Goal: Information Seeking & Learning: Learn about a topic

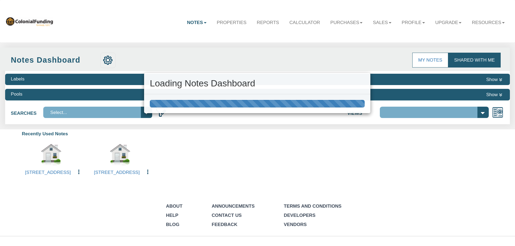
select select "316"
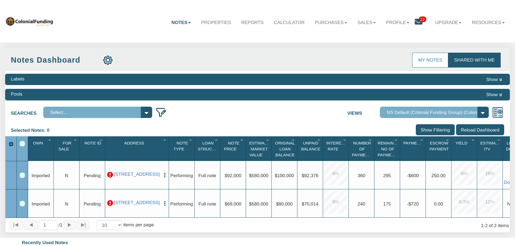
click at [418, 22] on icon at bounding box center [419, 22] width 8 height 8
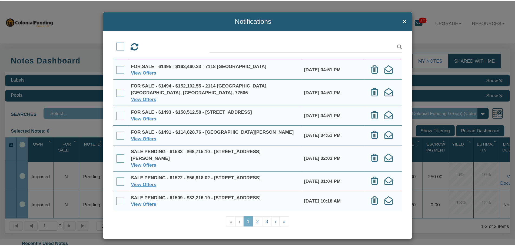
scroll to position [83, 0]
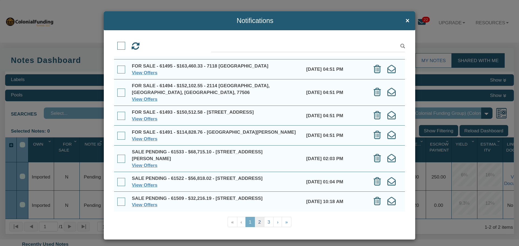
click at [255, 225] on link "2" at bounding box center [260, 222] width 10 height 11
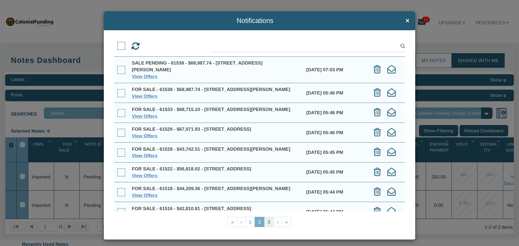
click at [268, 222] on link "3" at bounding box center [269, 222] width 10 height 11
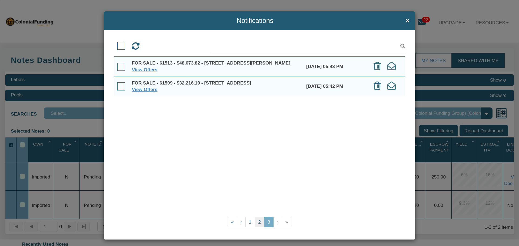
click at [259, 223] on link "2" at bounding box center [260, 222] width 10 height 11
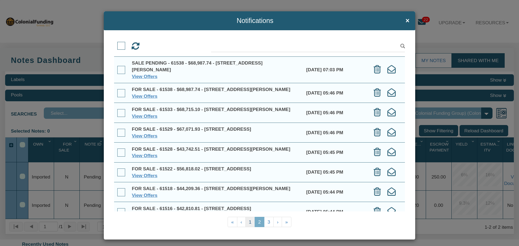
click at [249, 220] on link "1" at bounding box center [250, 222] width 10 height 11
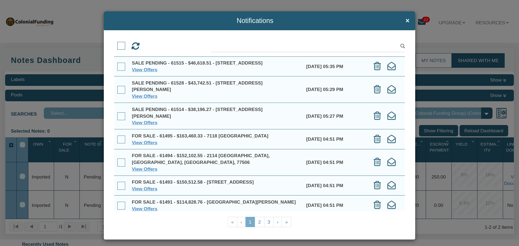
click at [151, 181] on div "FOR SALE - 61493 - $150,512.58 - 712 Ave M, S. Houston, TX, 77587" at bounding box center [216, 182] width 168 height 7
click at [149, 189] on link "View Offers" at bounding box center [145, 188] width 26 height 5
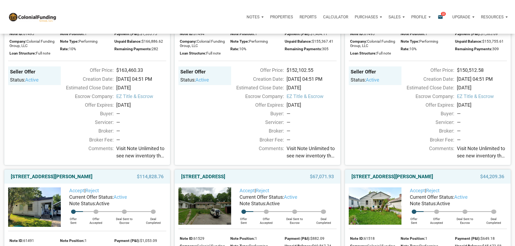
scroll to position [135, 0]
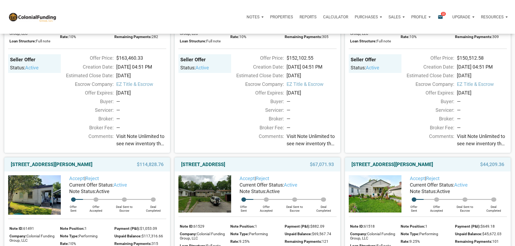
click at [136, 147] on span "Visit Note Unlimited to see new inventory that meets all of Eddie’s Six Rules o…" at bounding box center [141, 140] width 50 height 15
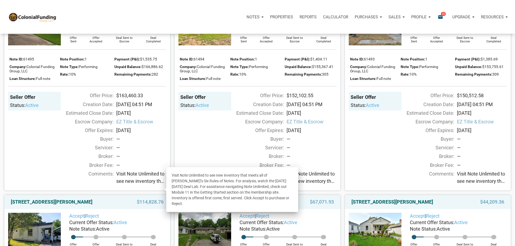
scroll to position [81, 0]
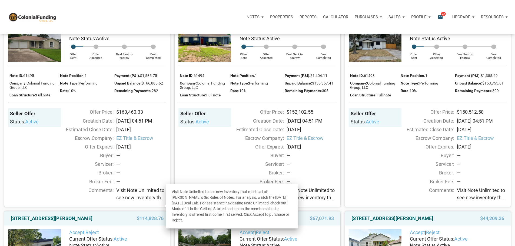
click at [77, 125] on div "Creation Date:" at bounding box center [85, 120] width 55 height 7
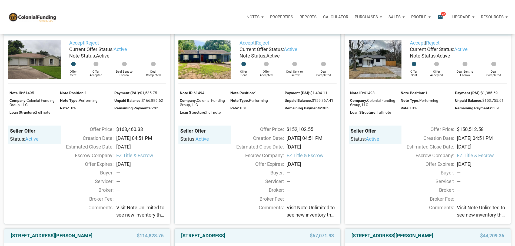
scroll to position [54, 0]
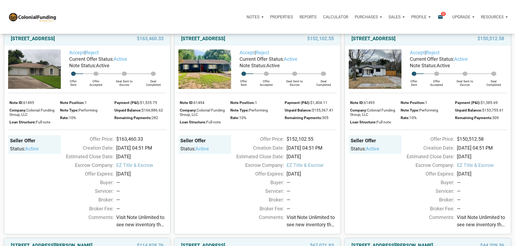
click at [144, 42] on span "$163,460.33" at bounding box center [150, 38] width 27 height 6
click at [55, 42] on link "7118 Heron, Houston, TX, 77087" at bounding box center [33, 38] width 44 height 6
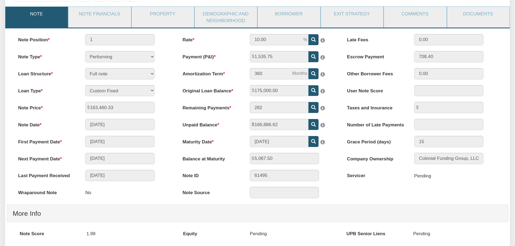
scroll to position [39, 0]
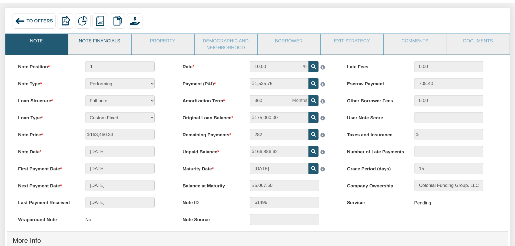
click at [111, 39] on link "Note Financials" at bounding box center [99, 41] width 62 height 14
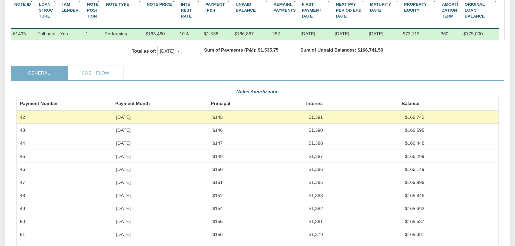
scroll to position [94, 0]
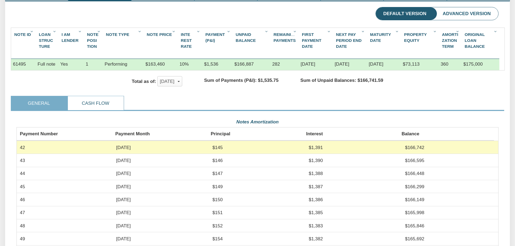
click at [112, 108] on link "Cash Flow" at bounding box center [96, 103] width 56 height 14
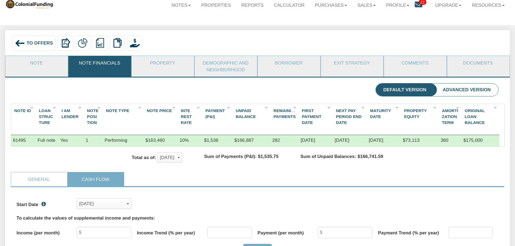
scroll to position [12, 0]
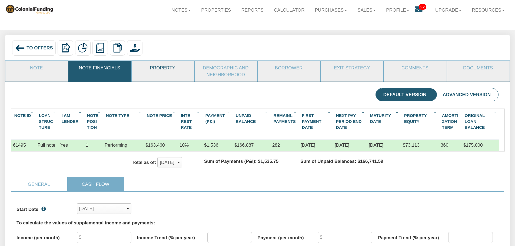
click at [168, 69] on link "Property" at bounding box center [163, 68] width 62 height 14
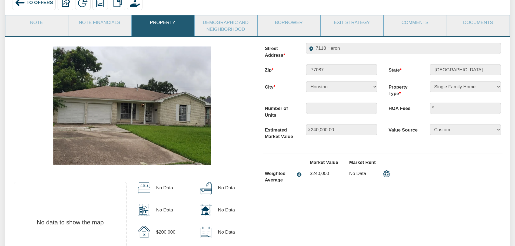
scroll to position [66, 0]
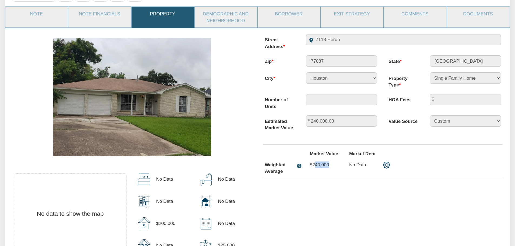
drag, startPoint x: 315, startPoint y: 167, endPoint x: 343, endPoint y: 170, distance: 28.5
click at [343, 170] on div "$240,000" at bounding box center [323, 167] width 39 height 16
click at [328, 175] on div "$240,000" at bounding box center [323, 167] width 39 height 16
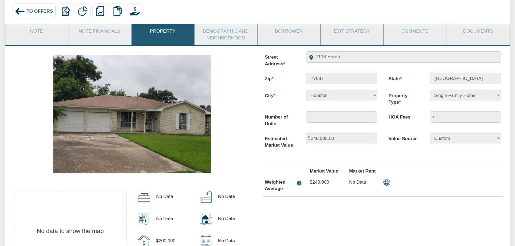
scroll to position [39, 0]
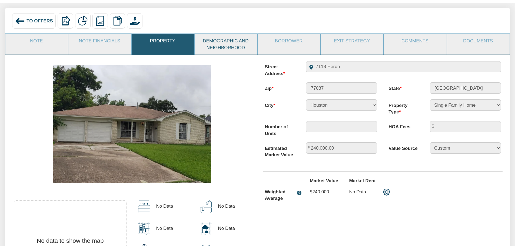
click at [228, 48] on link "Demographic and Neighborhood" at bounding box center [226, 44] width 62 height 21
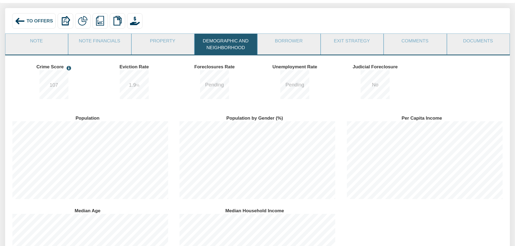
scroll to position [93, 167]
click at [290, 45] on link "Borrower" at bounding box center [289, 41] width 62 height 14
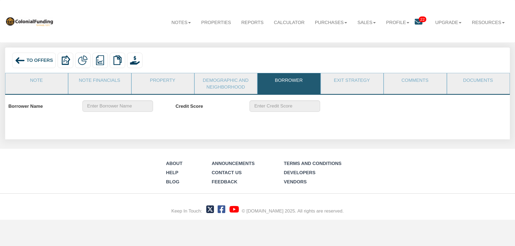
scroll to position [0, 0]
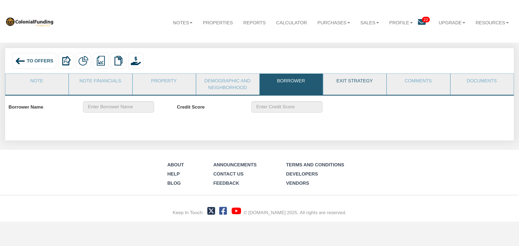
click at [351, 84] on link "Exit Strategy" at bounding box center [354, 81] width 62 height 14
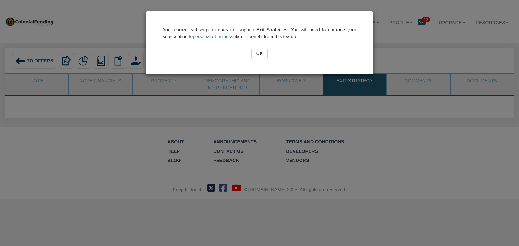
click at [259, 55] on input "OK" at bounding box center [259, 53] width 16 height 11
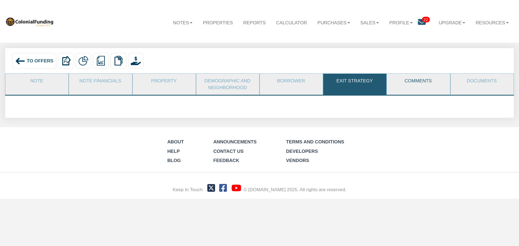
click at [427, 84] on link "Comments" at bounding box center [418, 81] width 62 height 14
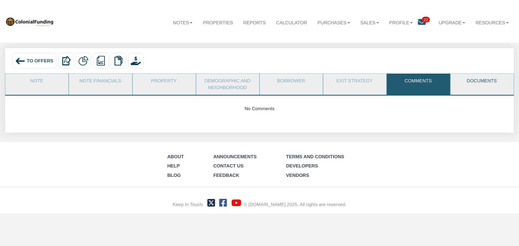
click at [468, 85] on link "Documents" at bounding box center [482, 81] width 62 height 14
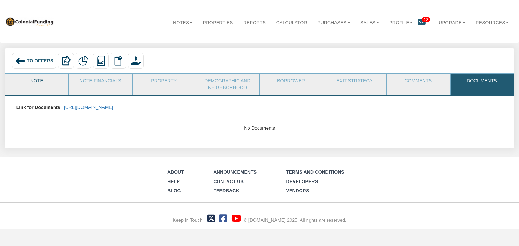
click at [41, 83] on link "Note" at bounding box center [36, 81] width 62 height 14
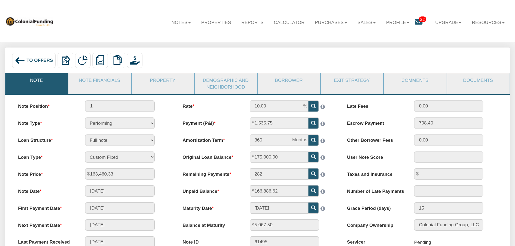
click at [22, 60] on img at bounding box center [20, 60] width 10 height 10
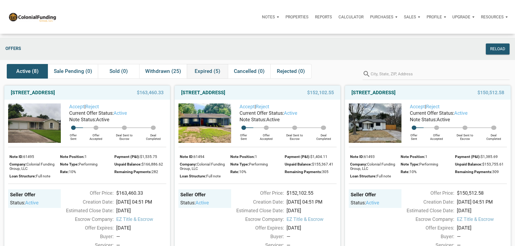
click at [208, 75] on span "Expired (5)" at bounding box center [208, 71] width 26 height 6
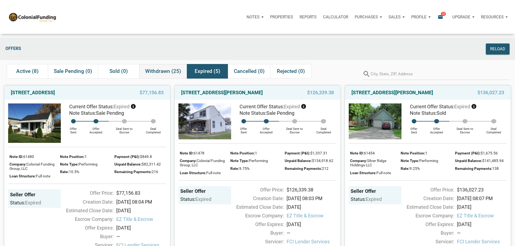
click at [174, 75] on span "Withdrawn (25)" at bounding box center [163, 71] width 36 height 6
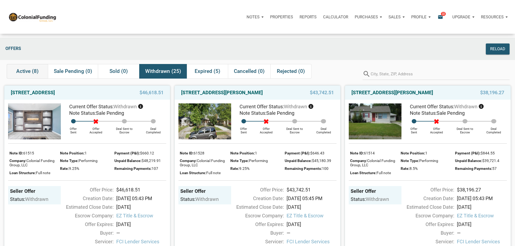
click at [30, 72] on span "Active (8)" at bounding box center [27, 71] width 22 height 6
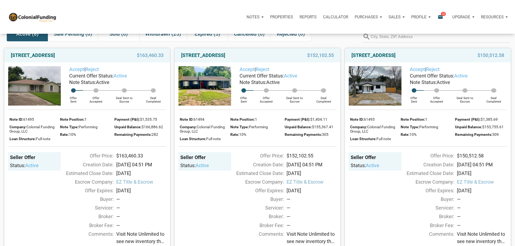
scroll to position [27, 0]
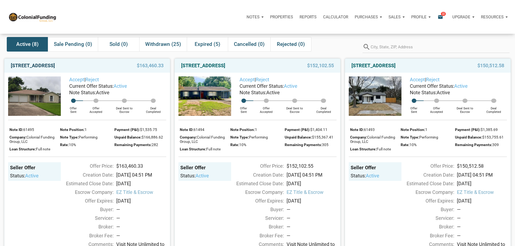
click at [48, 69] on link "7118 Heron, Houston, TX, 77087" at bounding box center [33, 65] width 44 height 6
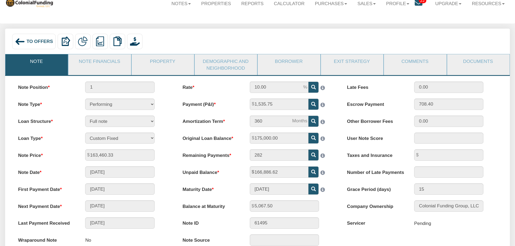
scroll to position [27, 0]
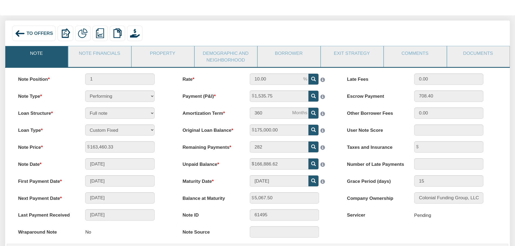
click at [33, 36] on span "To Offers" at bounding box center [39, 33] width 26 height 5
